Goal: Information Seeking & Learning: Learn about a topic

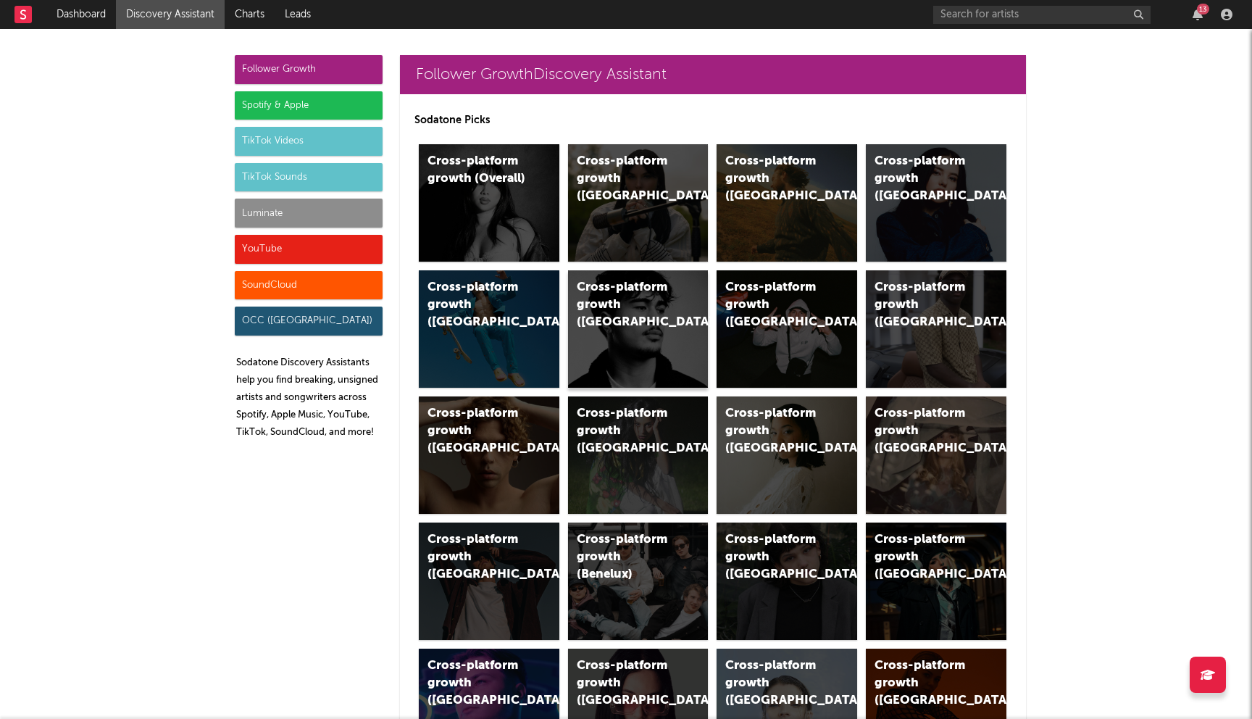
click at [618, 297] on div "Cross-platform growth (New Zealand)" at bounding box center [626, 305] width 99 height 52
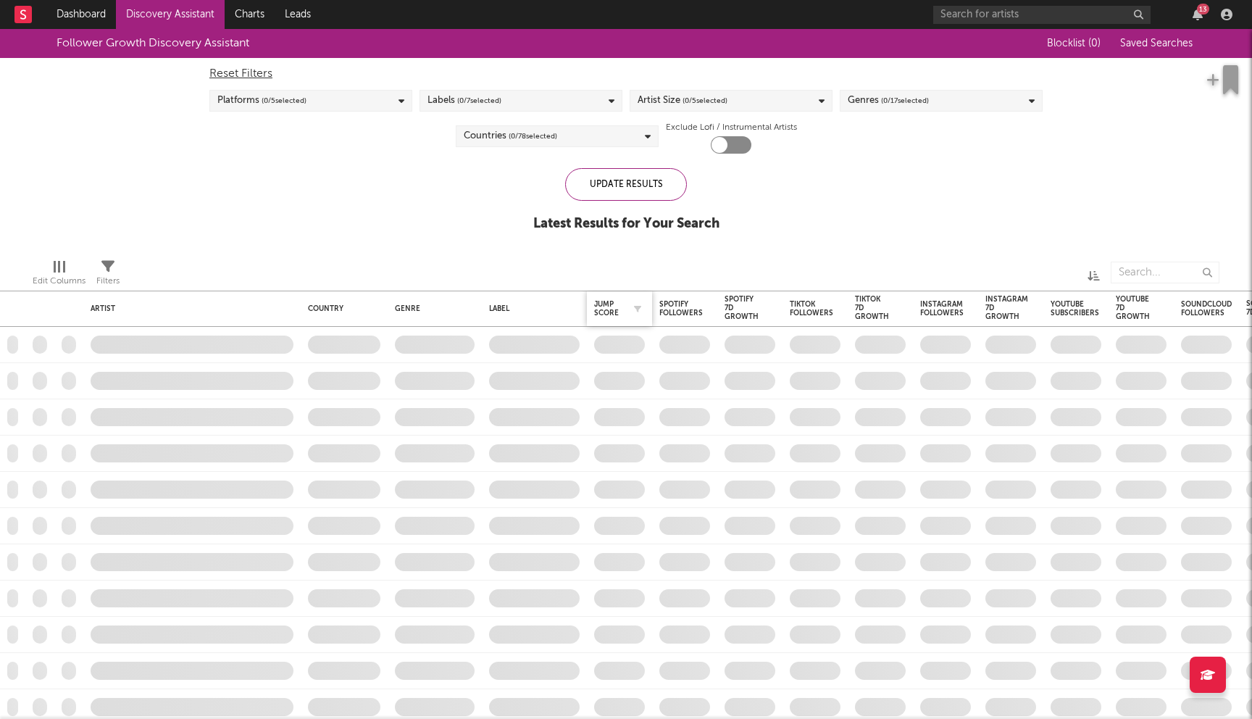
checkbox input "true"
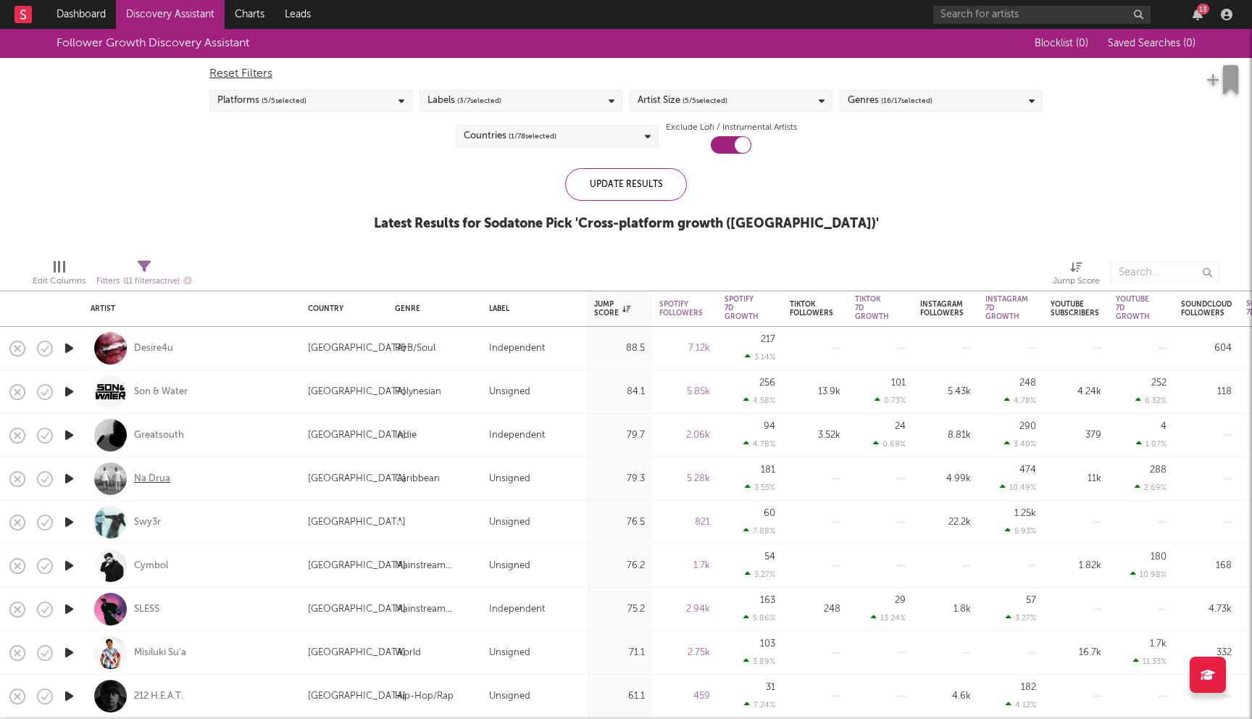
click at [160, 475] on div "Na Drua" at bounding box center [152, 479] width 36 height 13
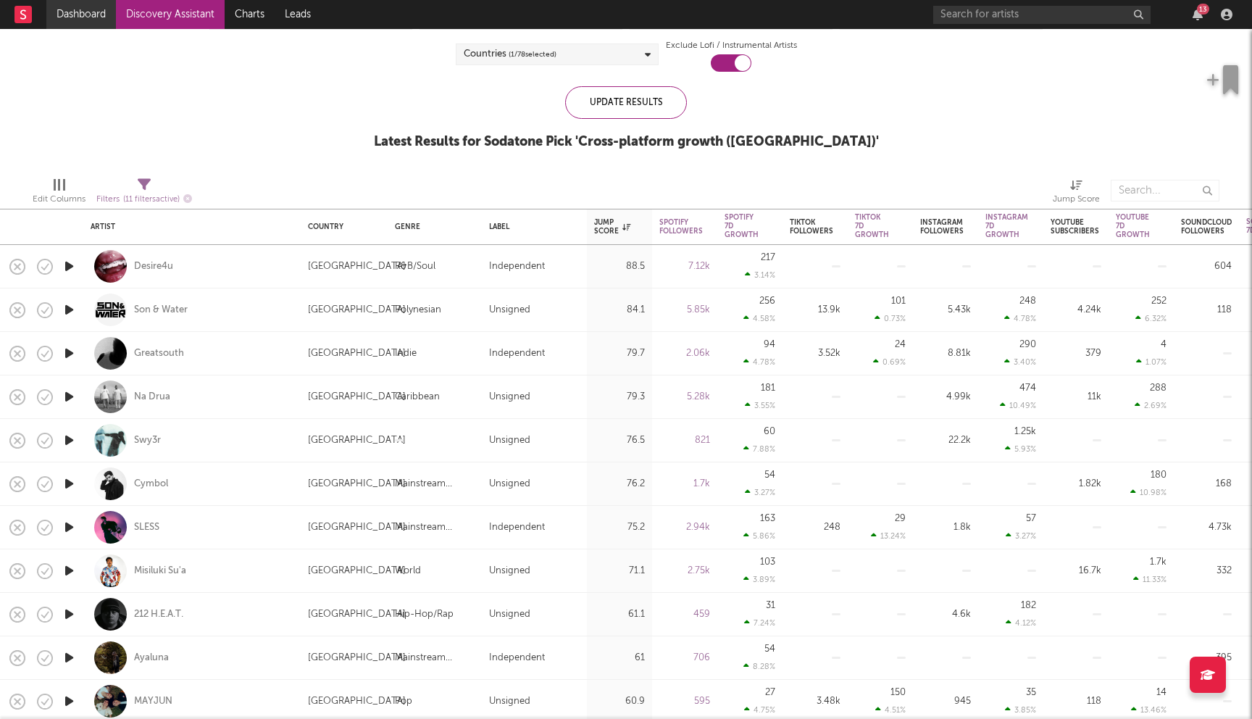
click at [101, 14] on link "Dashboard" at bounding box center [81, 14] width 70 height 29
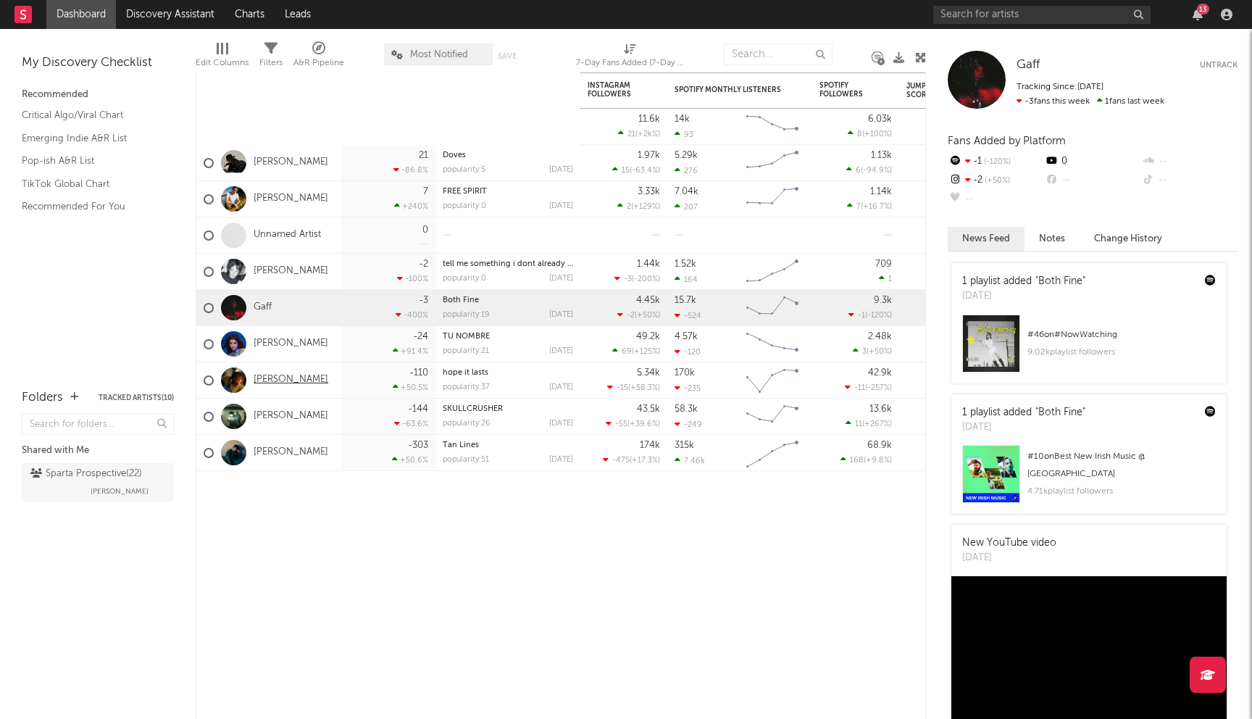
click at [267, 375] on link "dyl dion" at bounding box center [291, 380] width 75 height 12
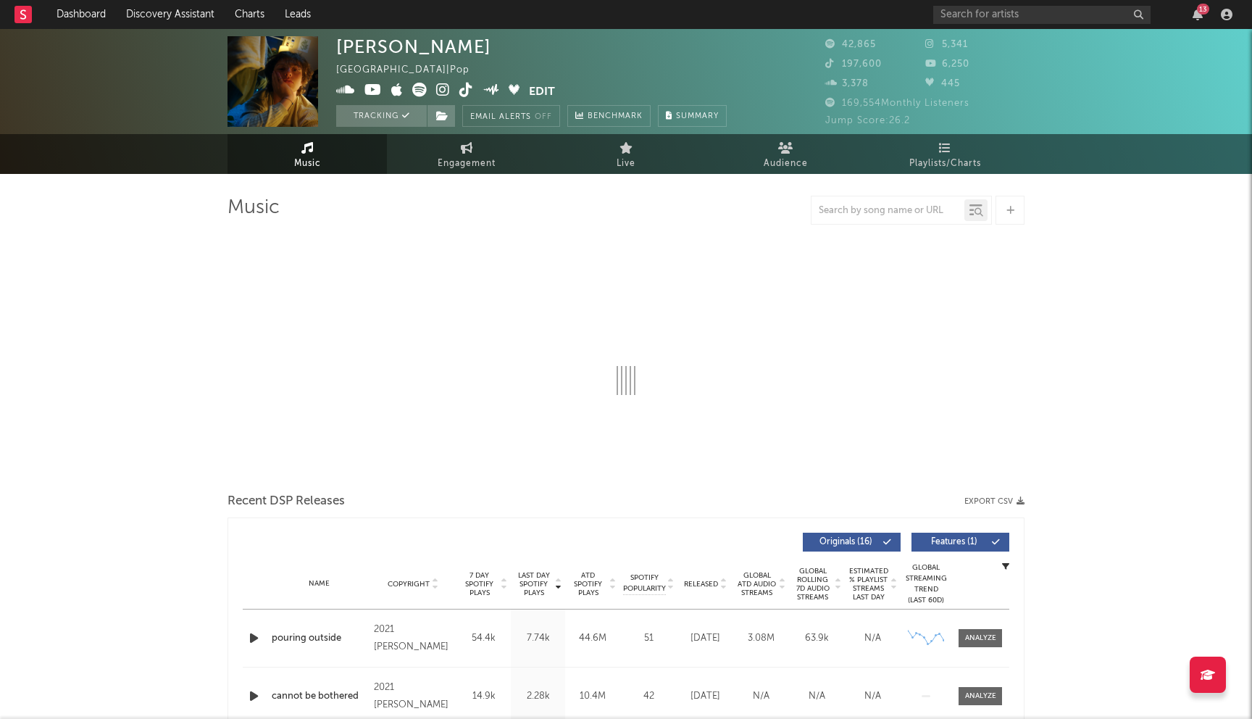
select select "6m"
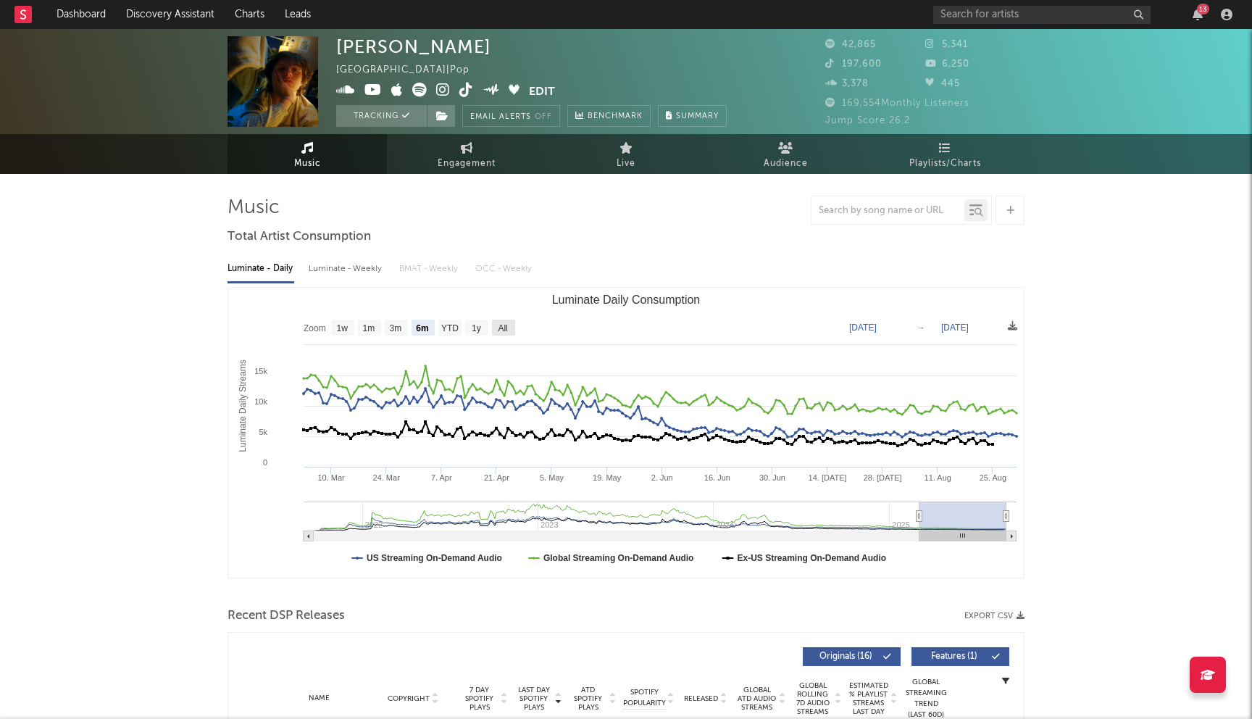
click at [507, 324] on text "All" at bounding box center [502, 328] width 9 height 10
select select "All"
type input "2021-09-21"
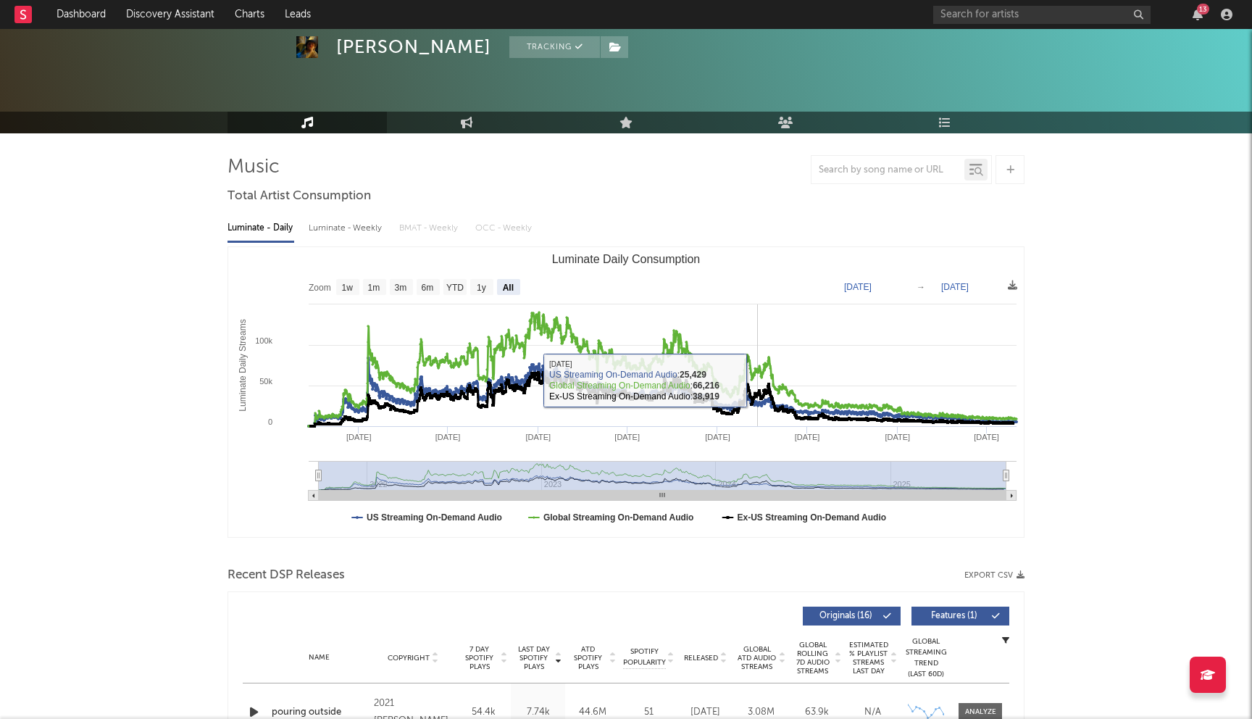
scroll to position [49, 0]
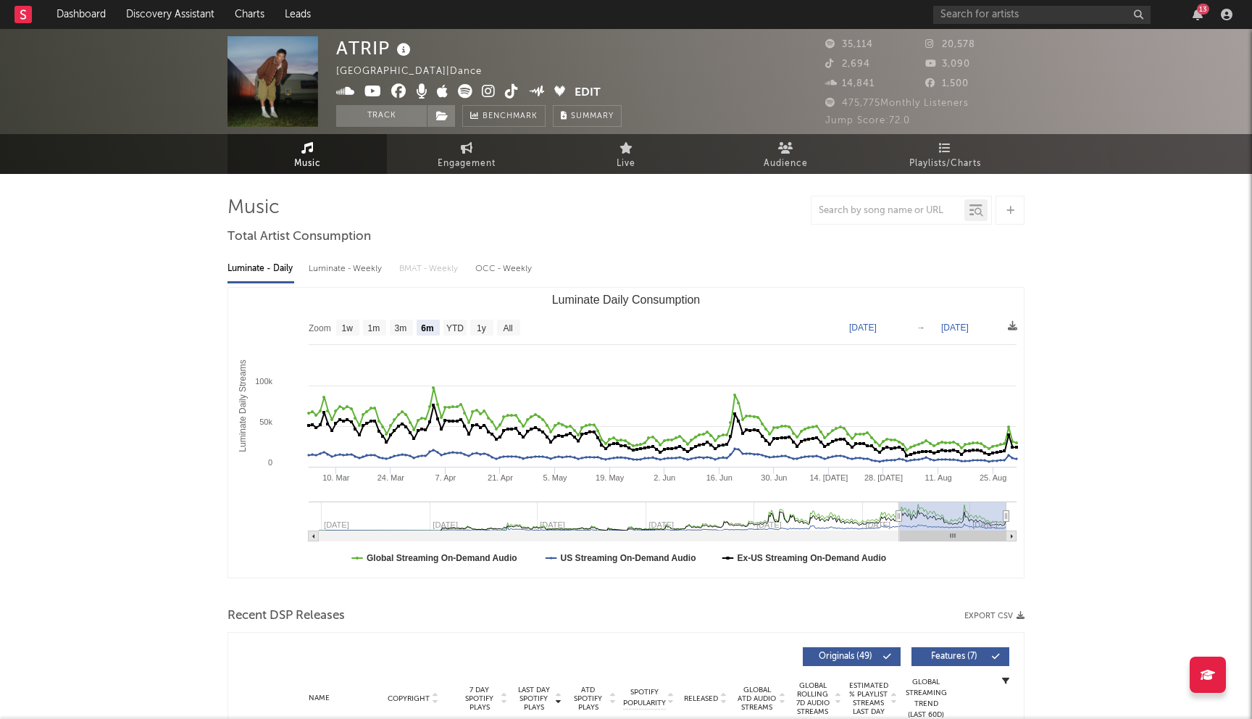
select select "6m"
click at [1007, 20] on input "text" at bounding box center [1042, 15] width 217 height 18
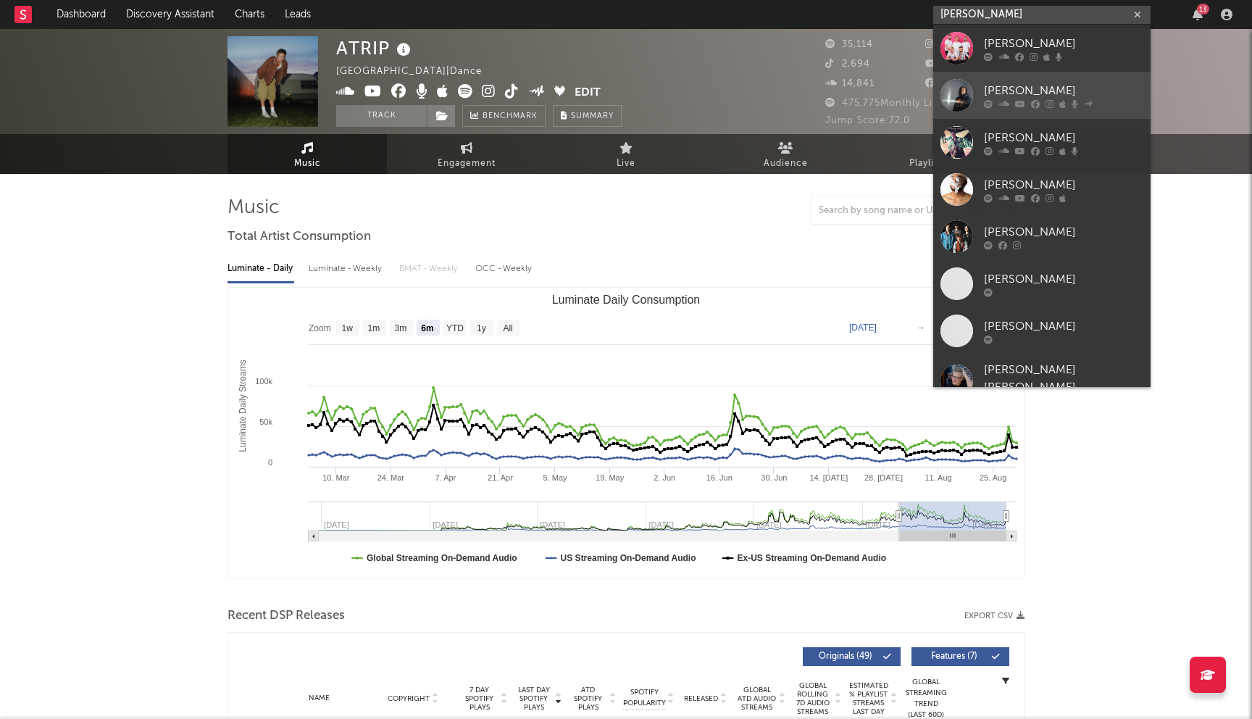
type input "king loui"
click at [1055, 90] on div "King Louie" at bounding box center [1063, 90] width 159 height 17
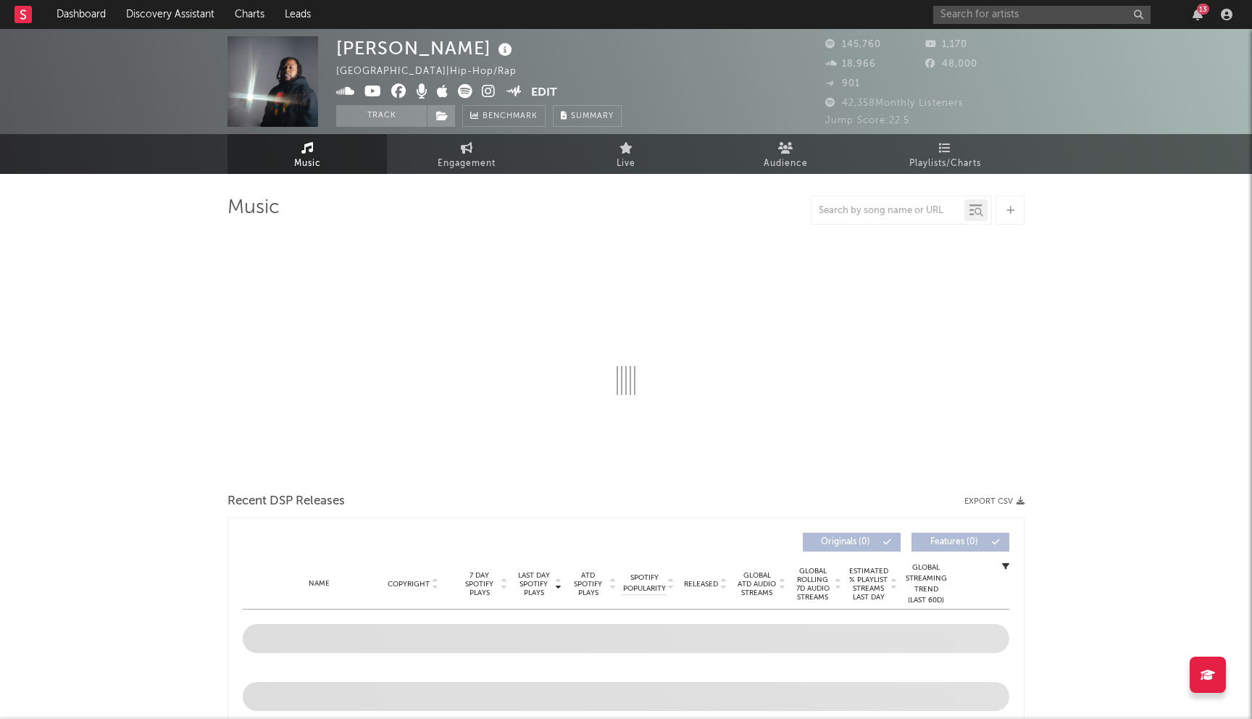
select select "6m"
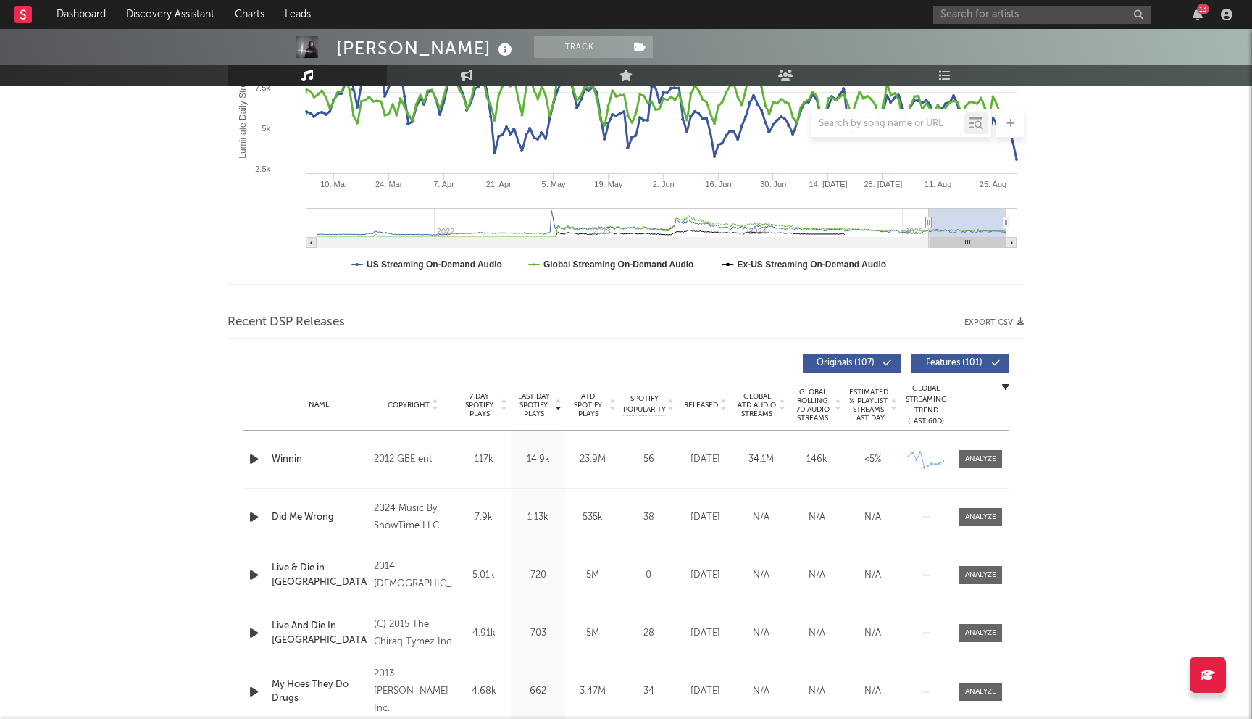
scroll to position [508, 0]
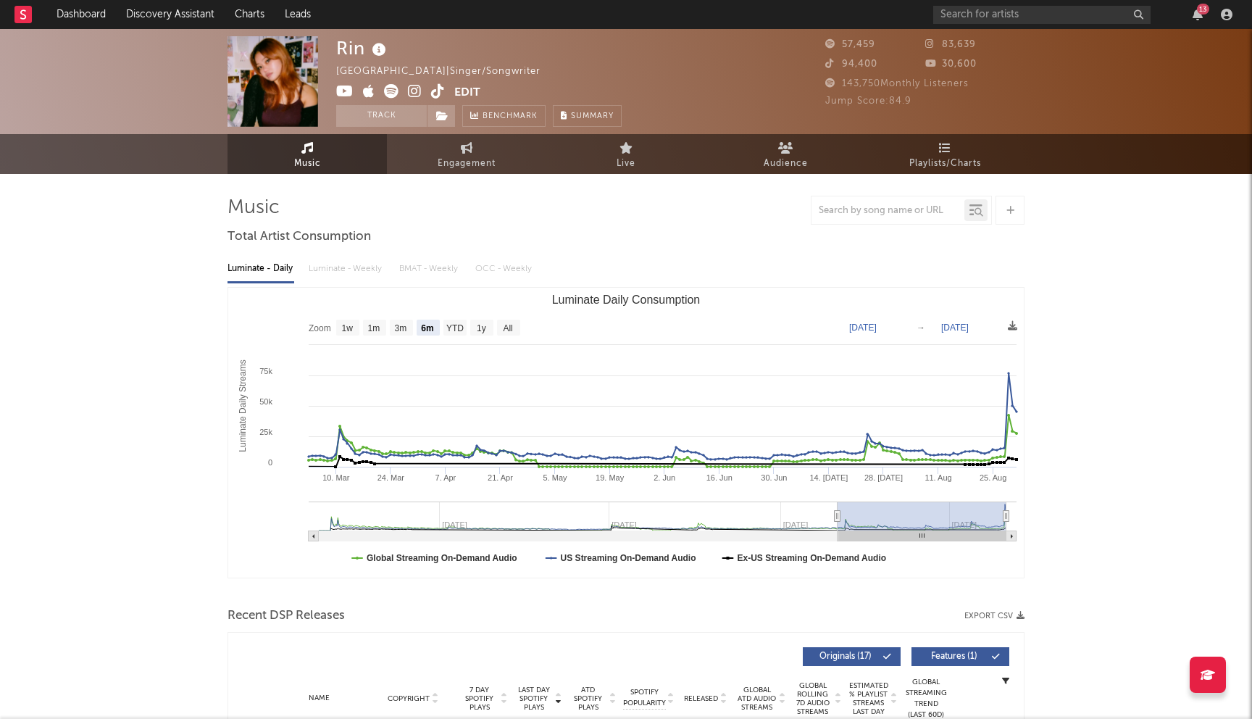
select select "6m"
click at [1000, 25] on div "13" at bounding box center [1086, 14] width 304 height 29
click at [1002, 17] on input "text" at bounding box center [1042, 15] width 217 height 18
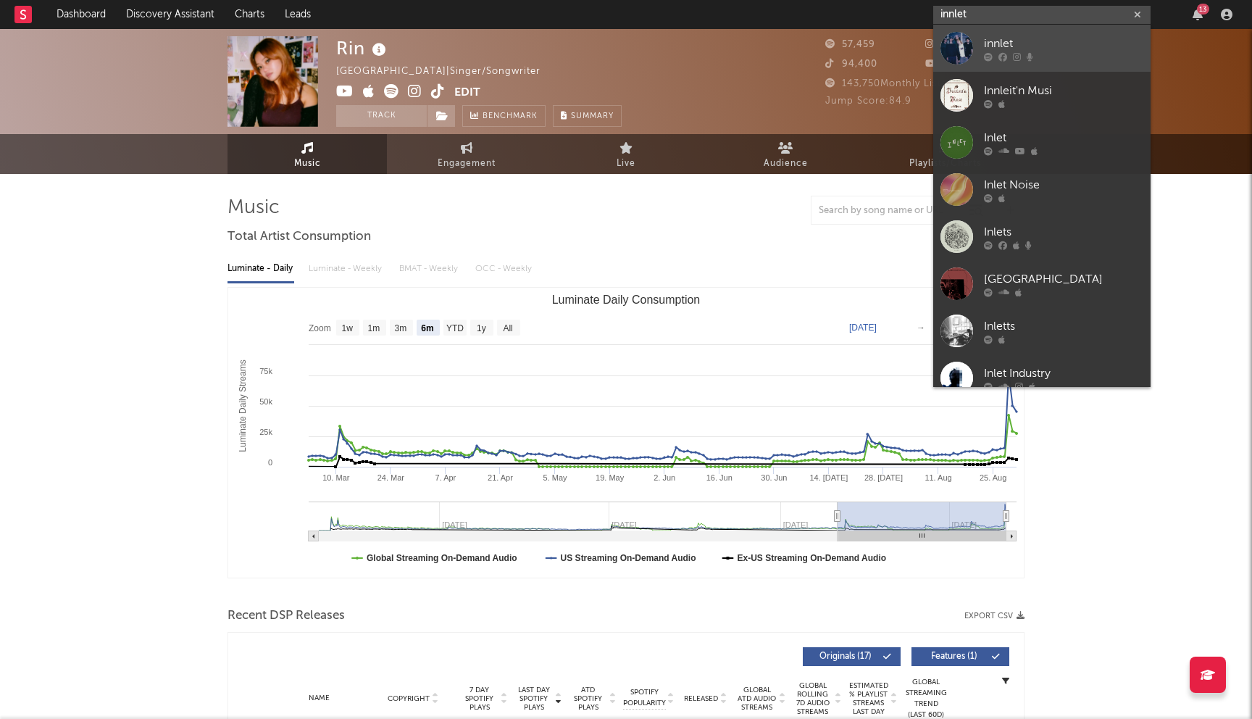
type input "innlet"
click at [1044, 48] on div "innlet" at bounding box center [1063, 43] width 159 height 17
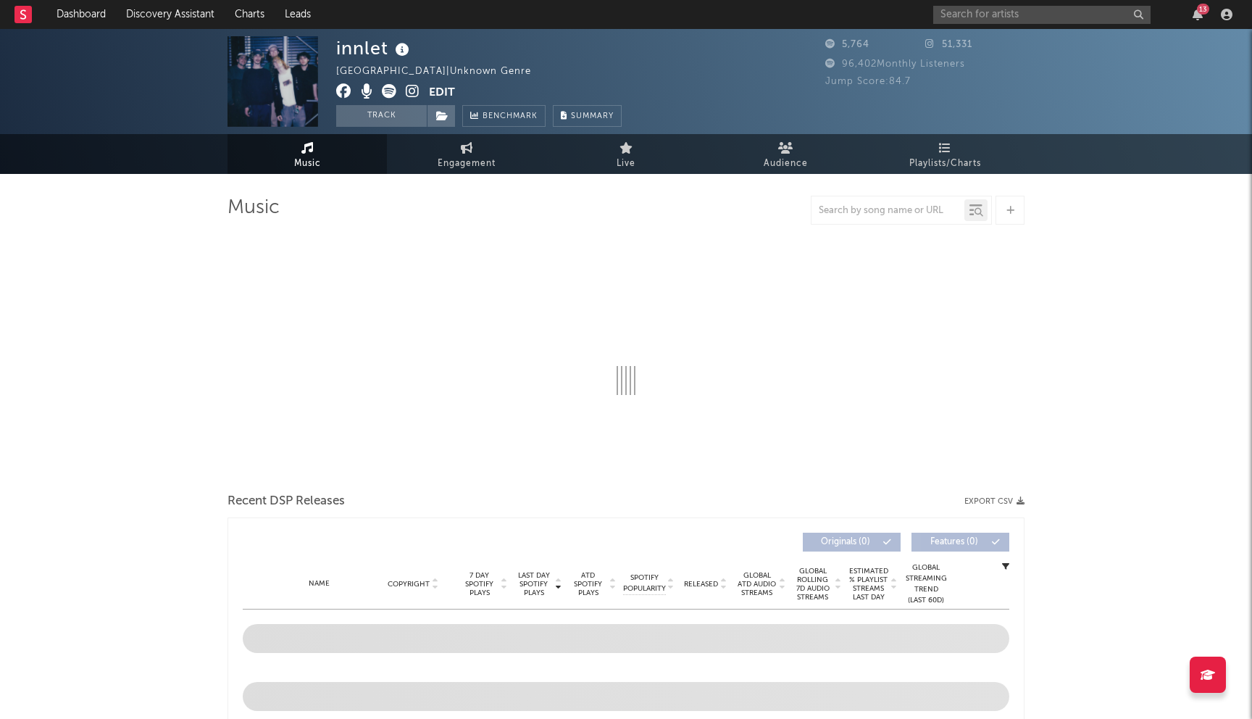
select select "1w"
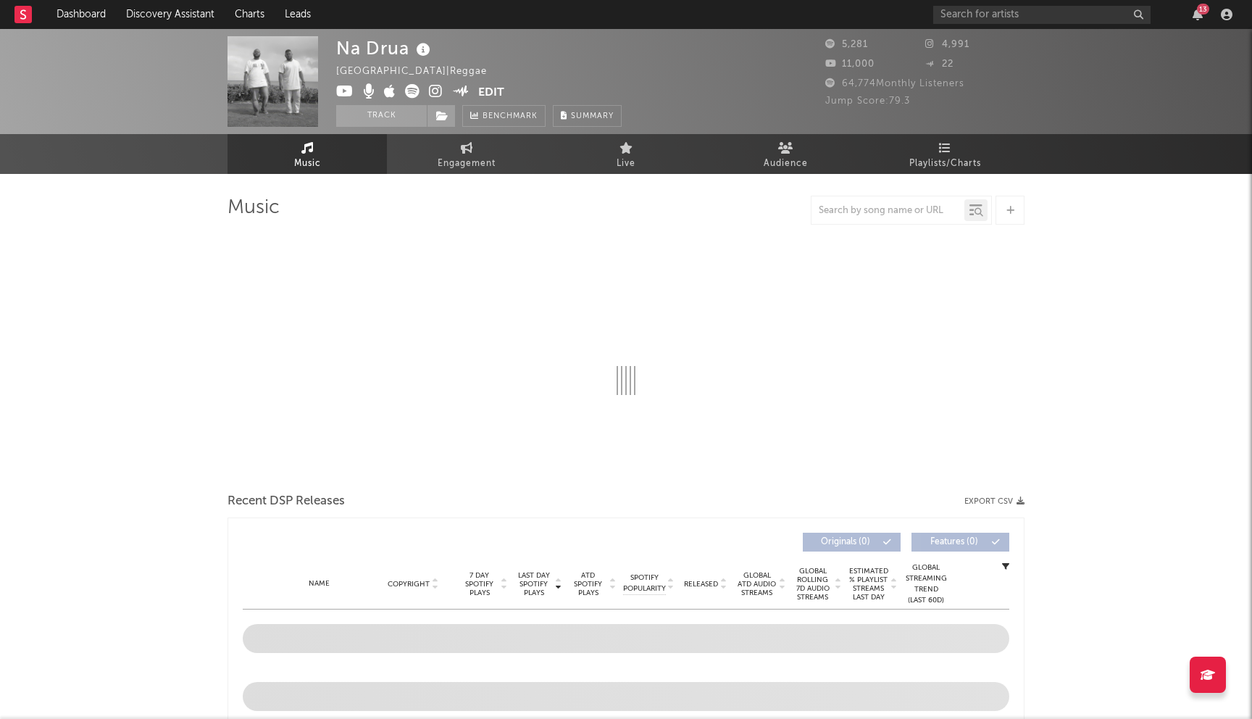
select select "6m"
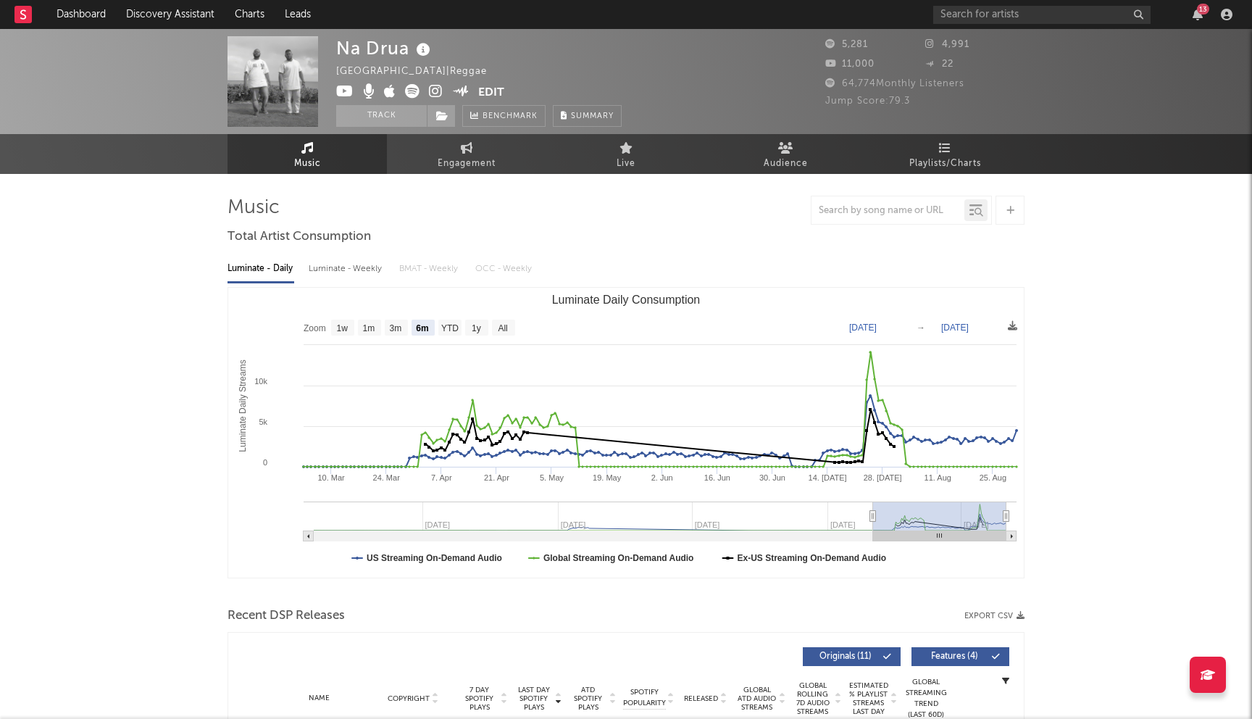
click at [435, 90] on icon at bounding box center [436, 91] width 14 height 14
